Goal: Transaction & Acquisition: Obtain resource

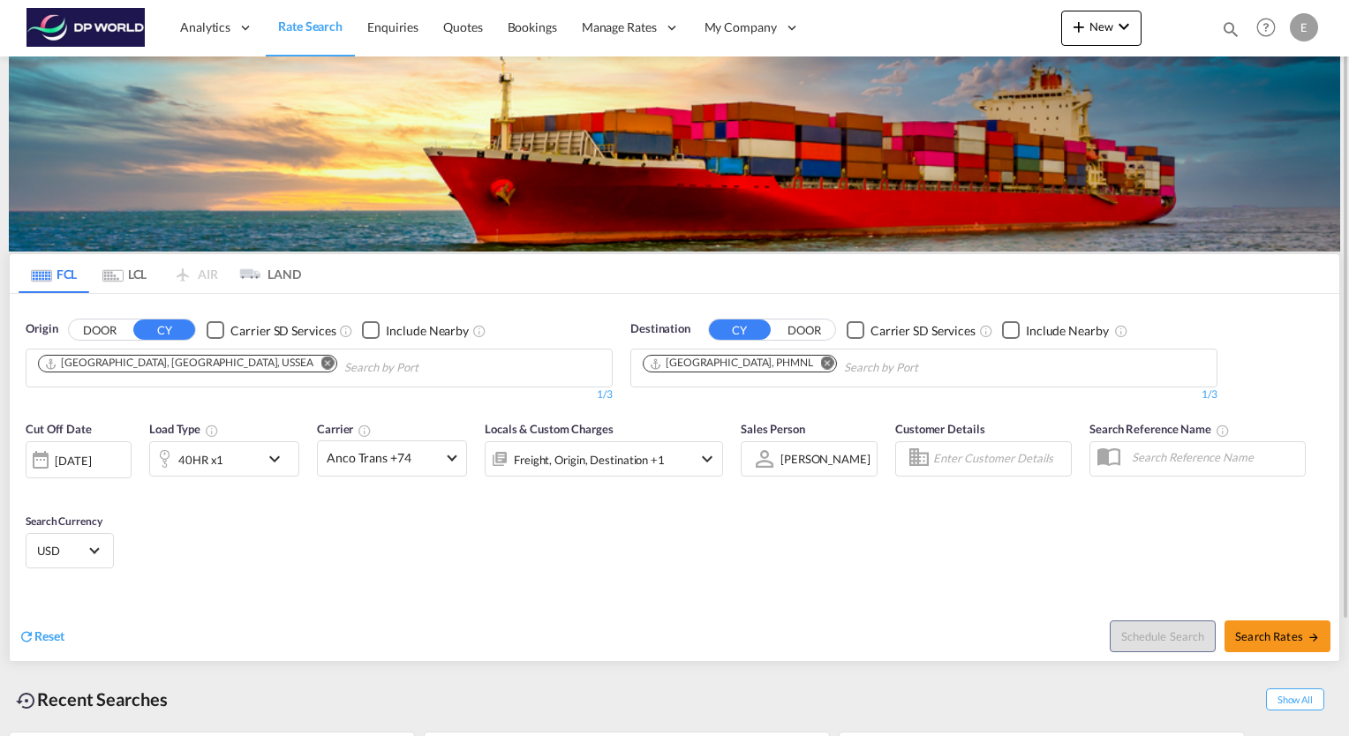
click at [962, 21] on div "Analytics Reports Dashboard Rate Search Enquiries Quotes Bookings" at bounding box center [674, 27] width 1296 height 55
click at [821, 363] on md-icon "Remove" at bounding box center [827, 363] width 13 height 13
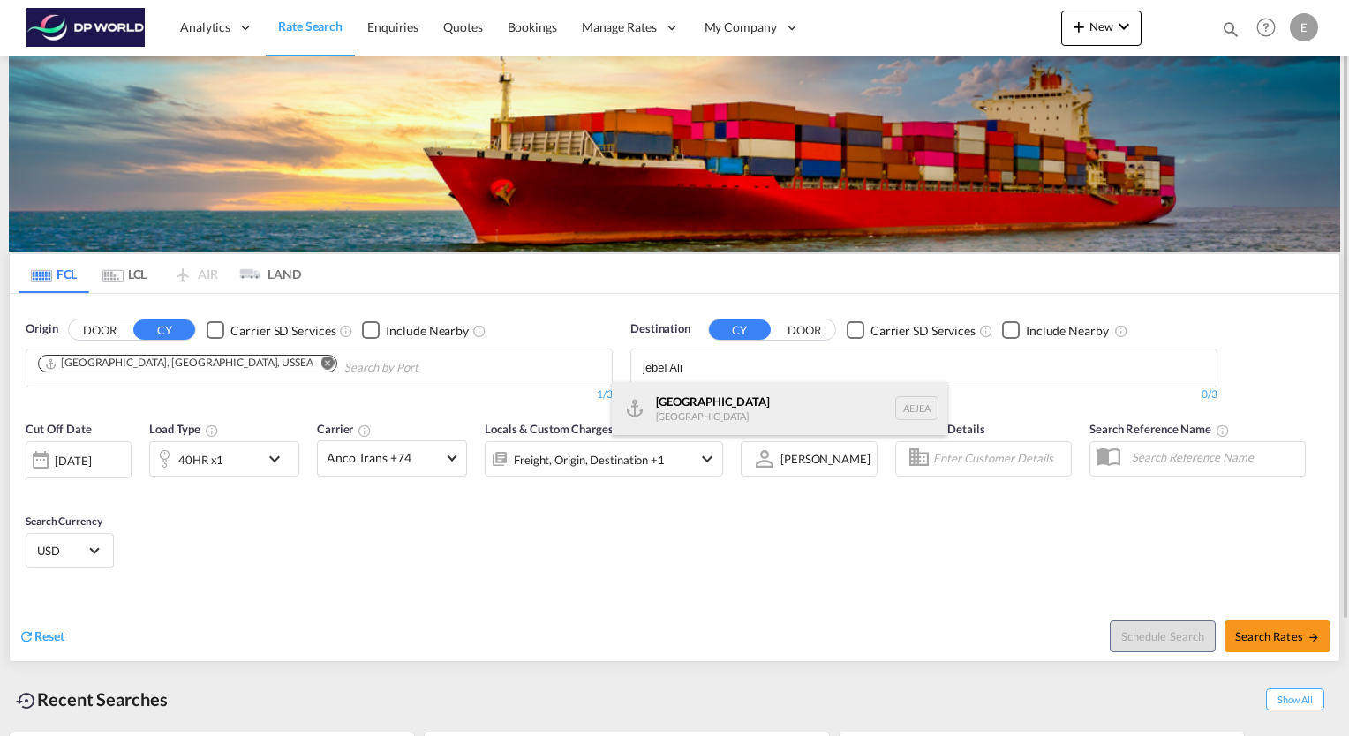
type input "jebel Ali"
click at [692, 403] on div "[GEOGRAPHIC_DATA] [GEOGRAPHIC_DATA]" at bounding box center [779, 408] width 335 height 53
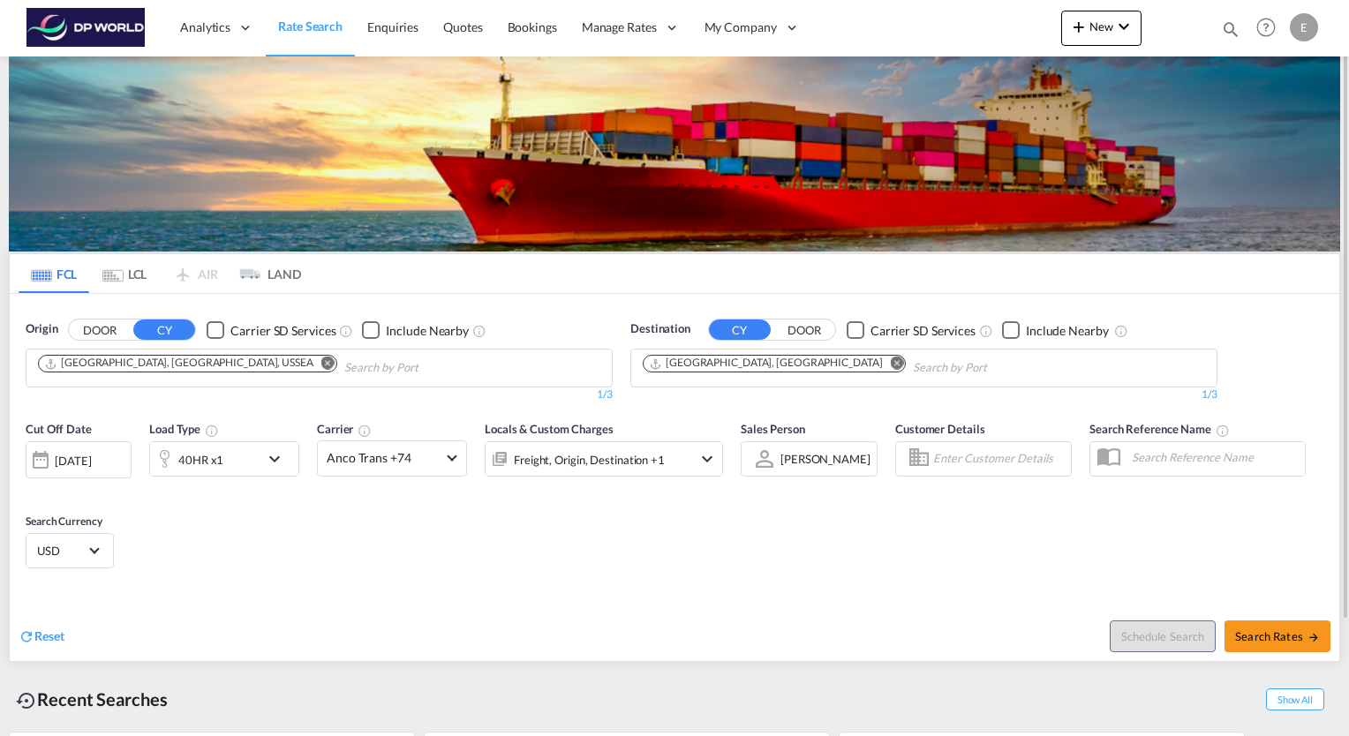
click at [272, 460] on md-icon "icon-chevron-down" at bounding box center [279, 458] width 30 height 21
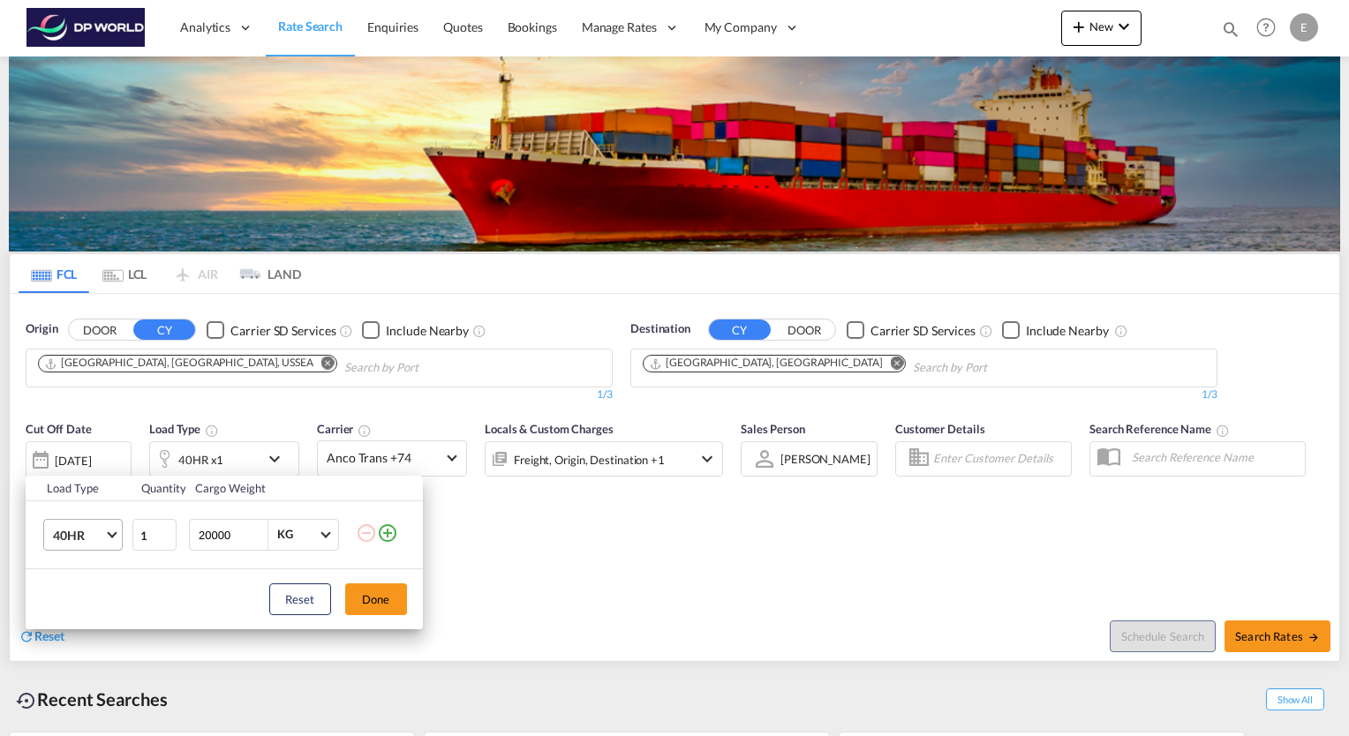
click at [114, 527] on md-select-value "40HR" at bounding box center [86, 535] width 71 height 30
click at [99, 462] on md-option "40HC" at bounding box center [98, 454] width 120 height 42
click at [373, 595] on button "Done" at bounding box center [376, 599] width 62 height 32
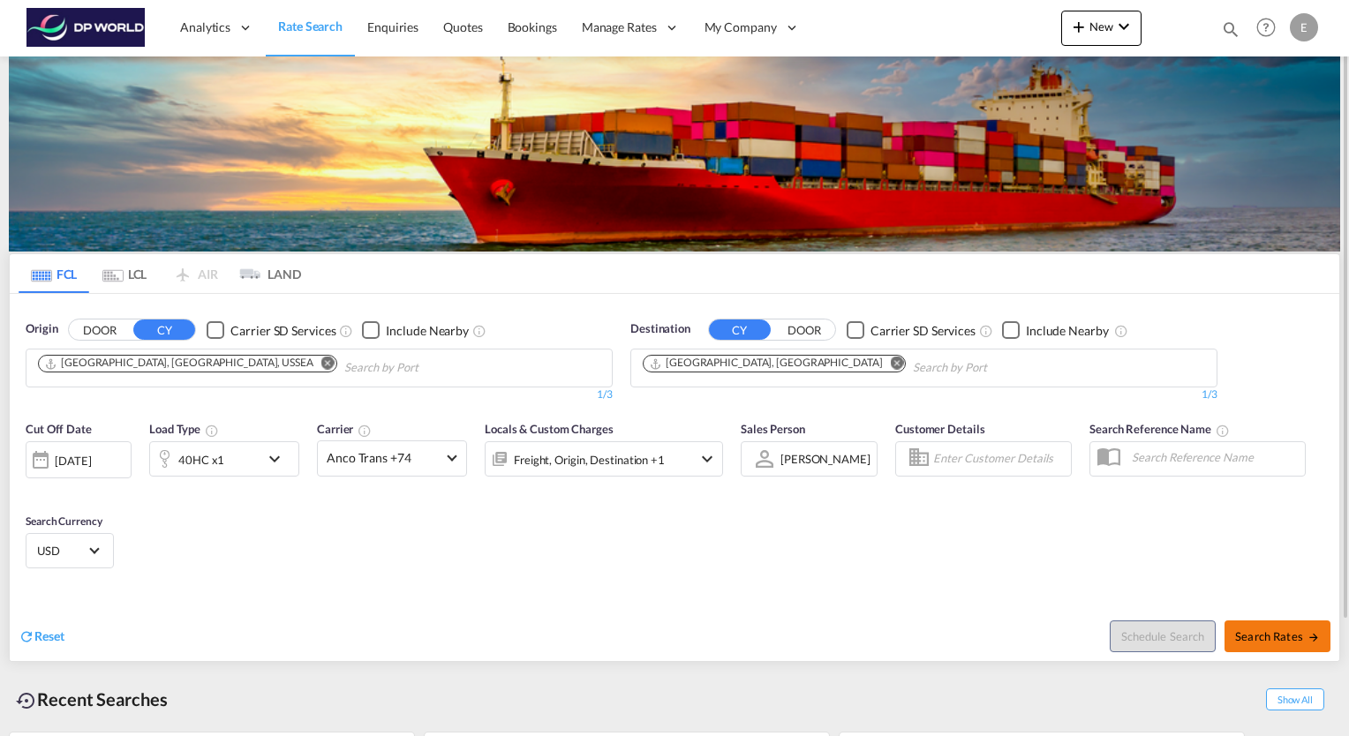
click at [1279, 636] on span "Search Rates" at bounding box center [1277, 636] width 85 height 14
type input "USSEA to AEJEA / [DATE]"
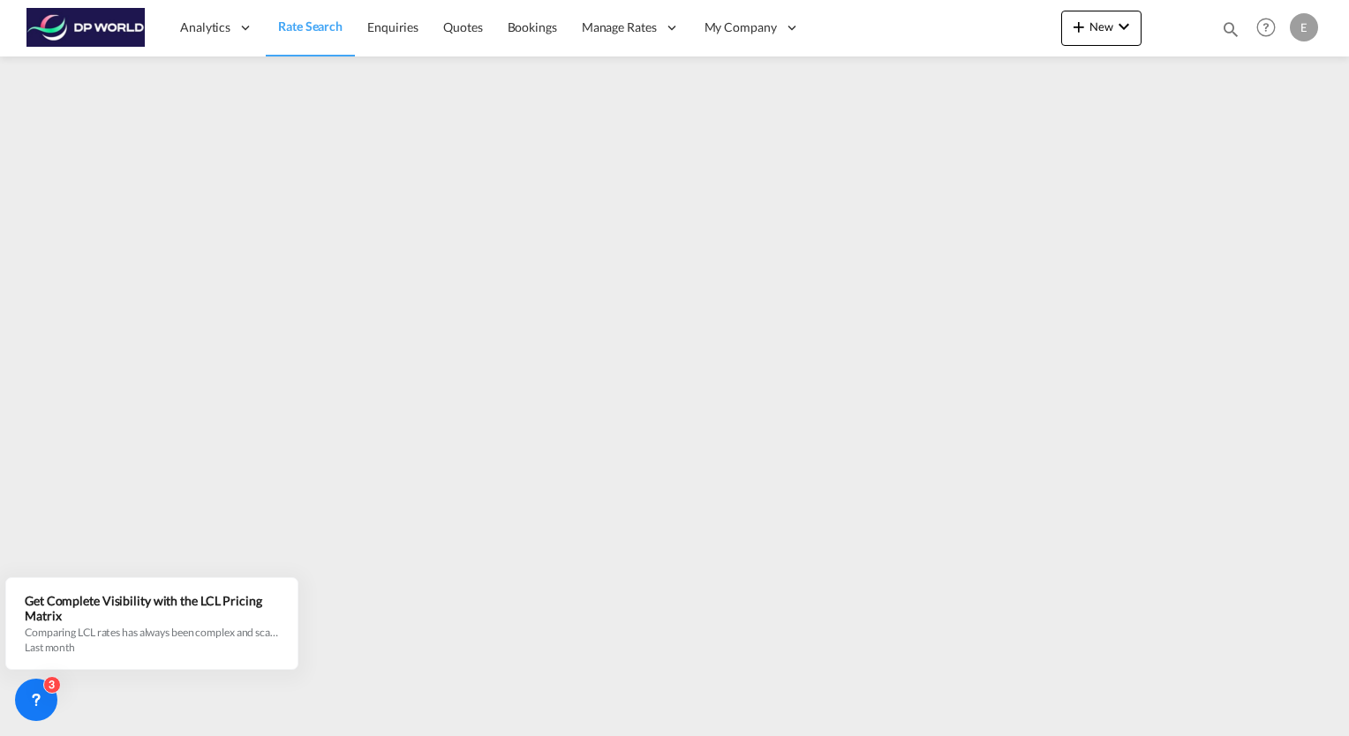
click at [981, 3] on div "Analytics Reports Dashboard Rate Search Enquiries Quotes Bookings" at bounding box center [674, 27] width 1296 height 55
